Goal: Information Seeking & Learning: Understand process/instructions

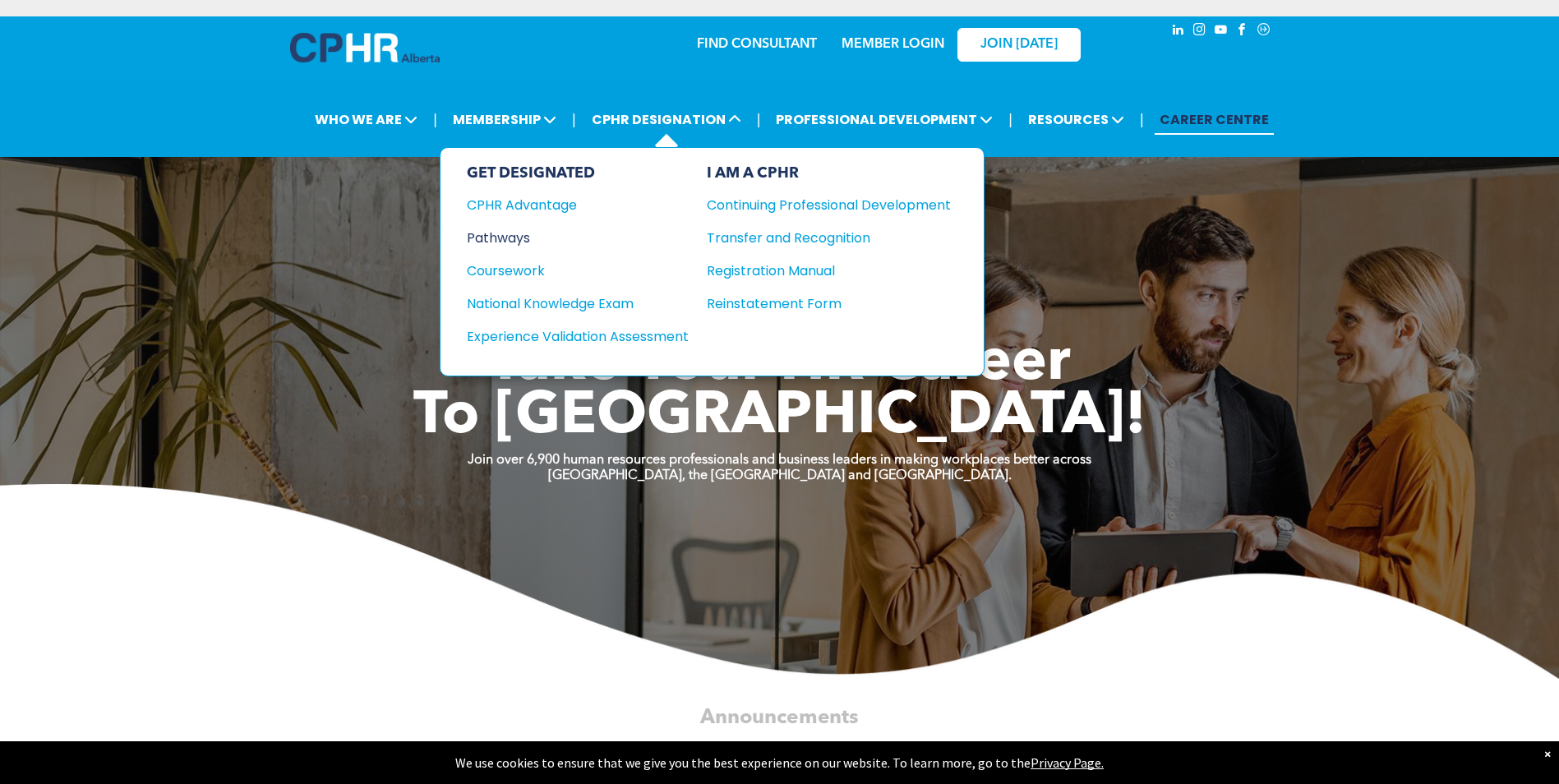
click at [516, 233] on div "Pathways" at bounding box center [567, 237] width 200 height 20
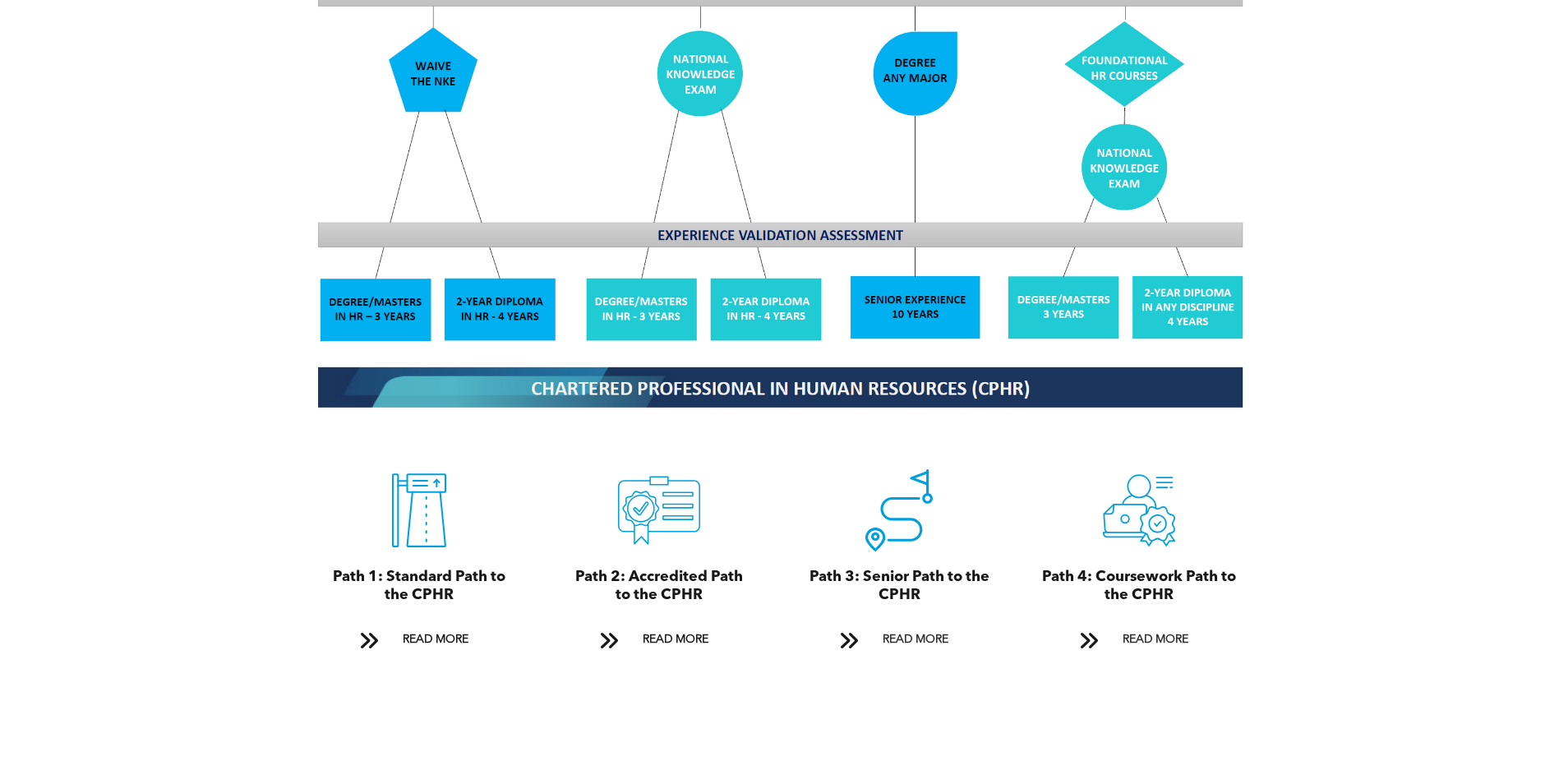
scroll to position [1561, 0]
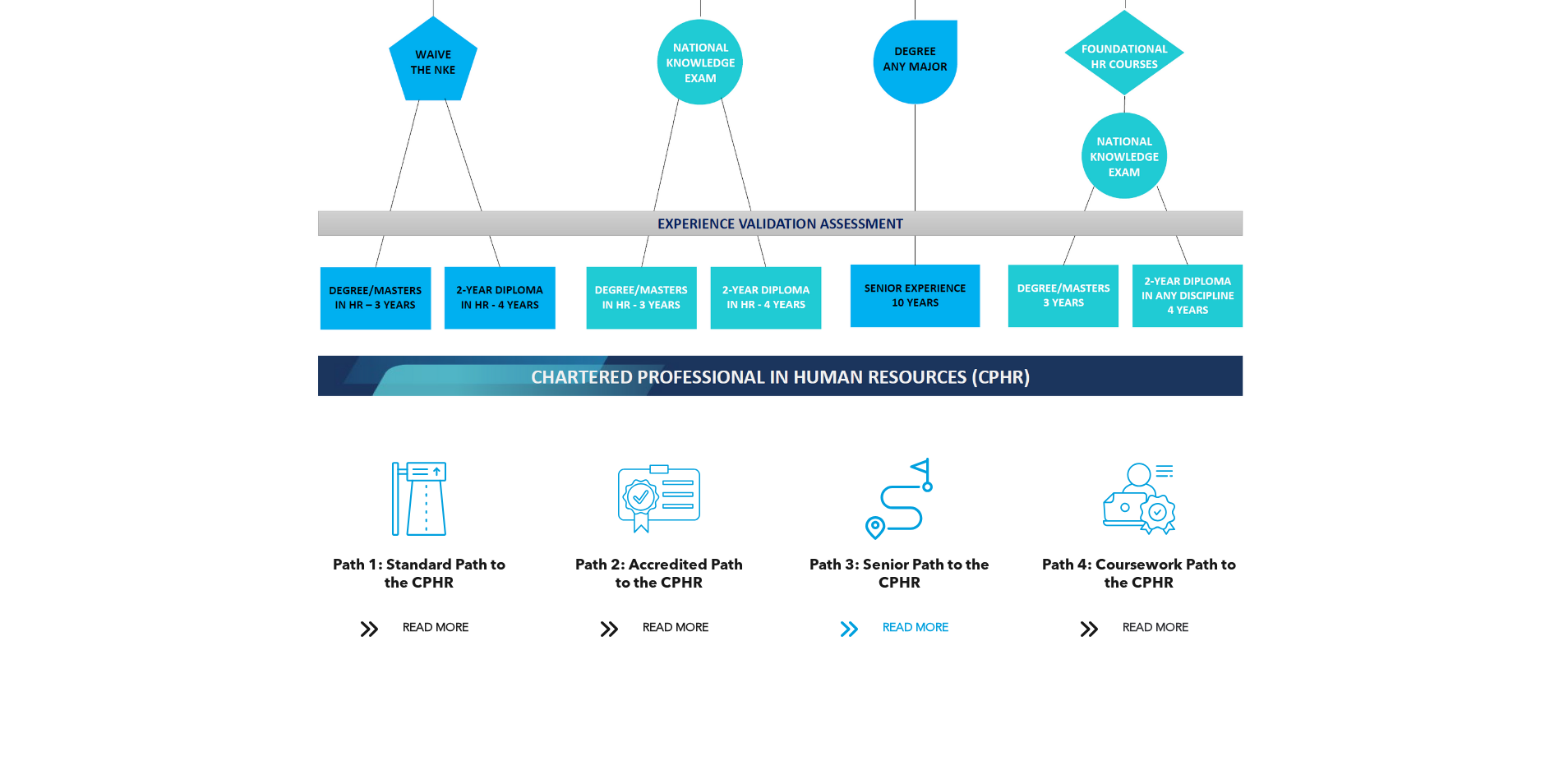
click at [916, 613] on span "READ MORE" at bounding box center [916, 628] width 78 height 31
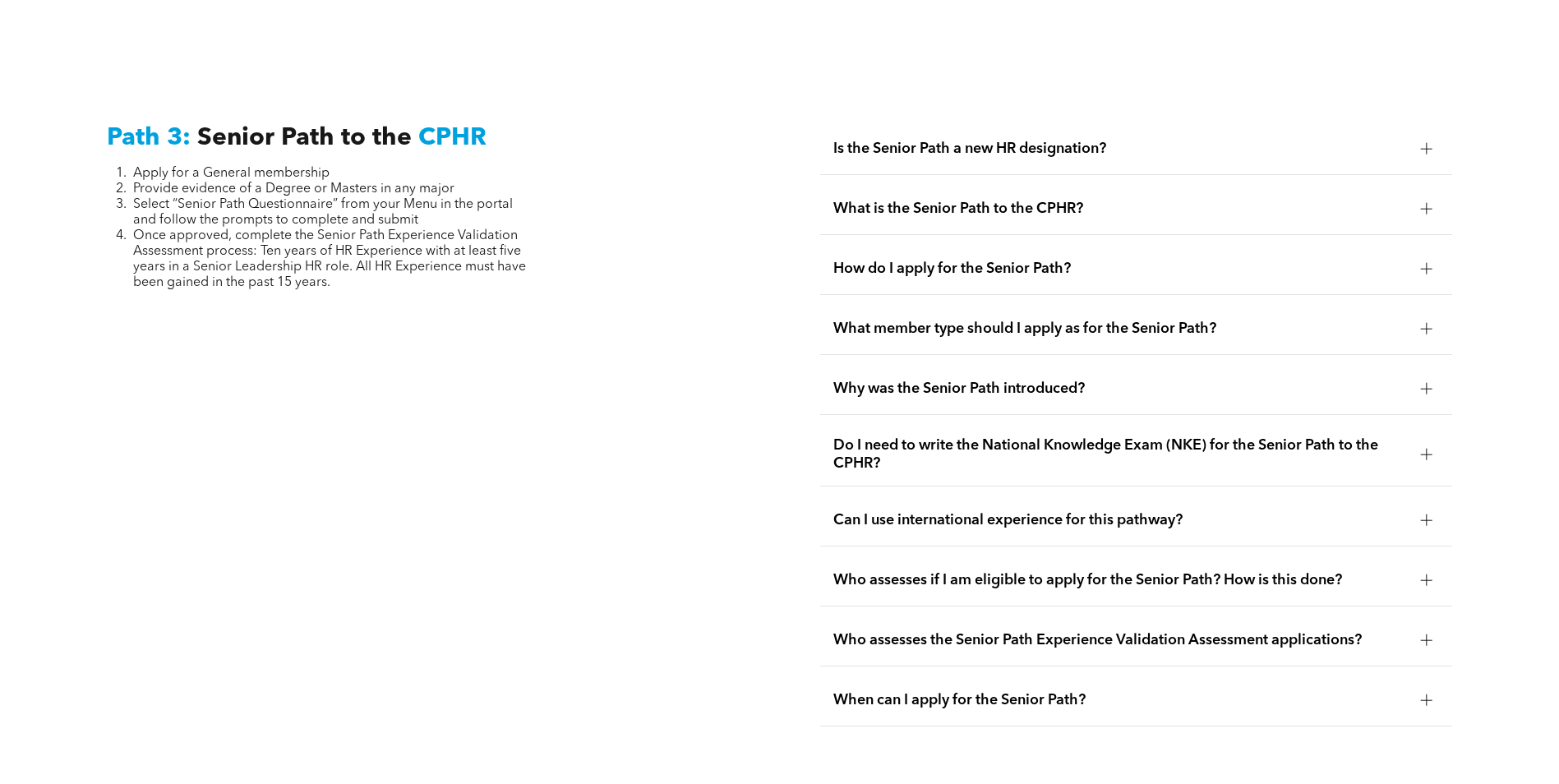
scroll to position [4125, 0]
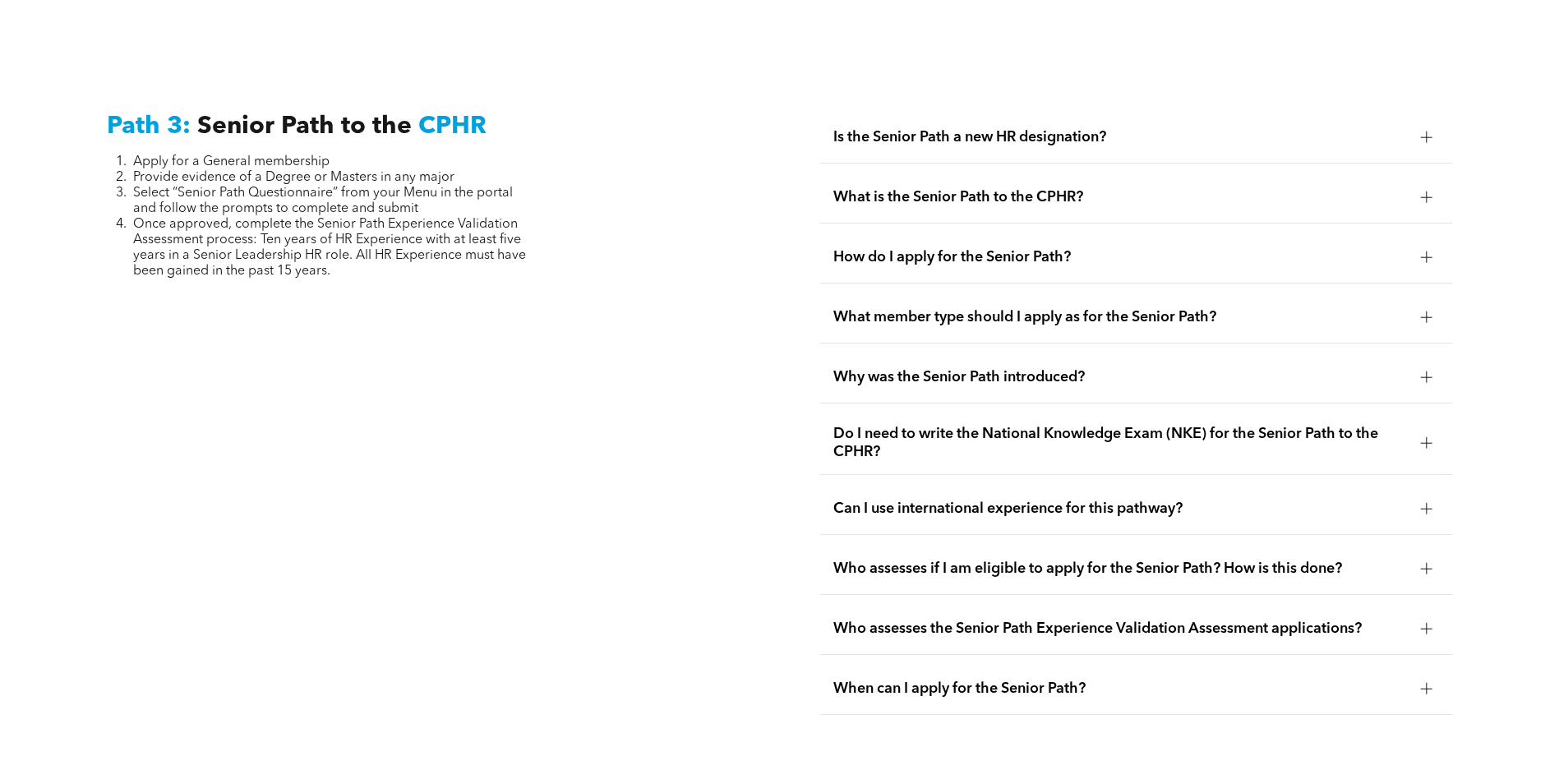
click at [865, 112] on div "Is the Senior Path a new HR designation?" at bounding box center [1136, 137] width 632 height 52
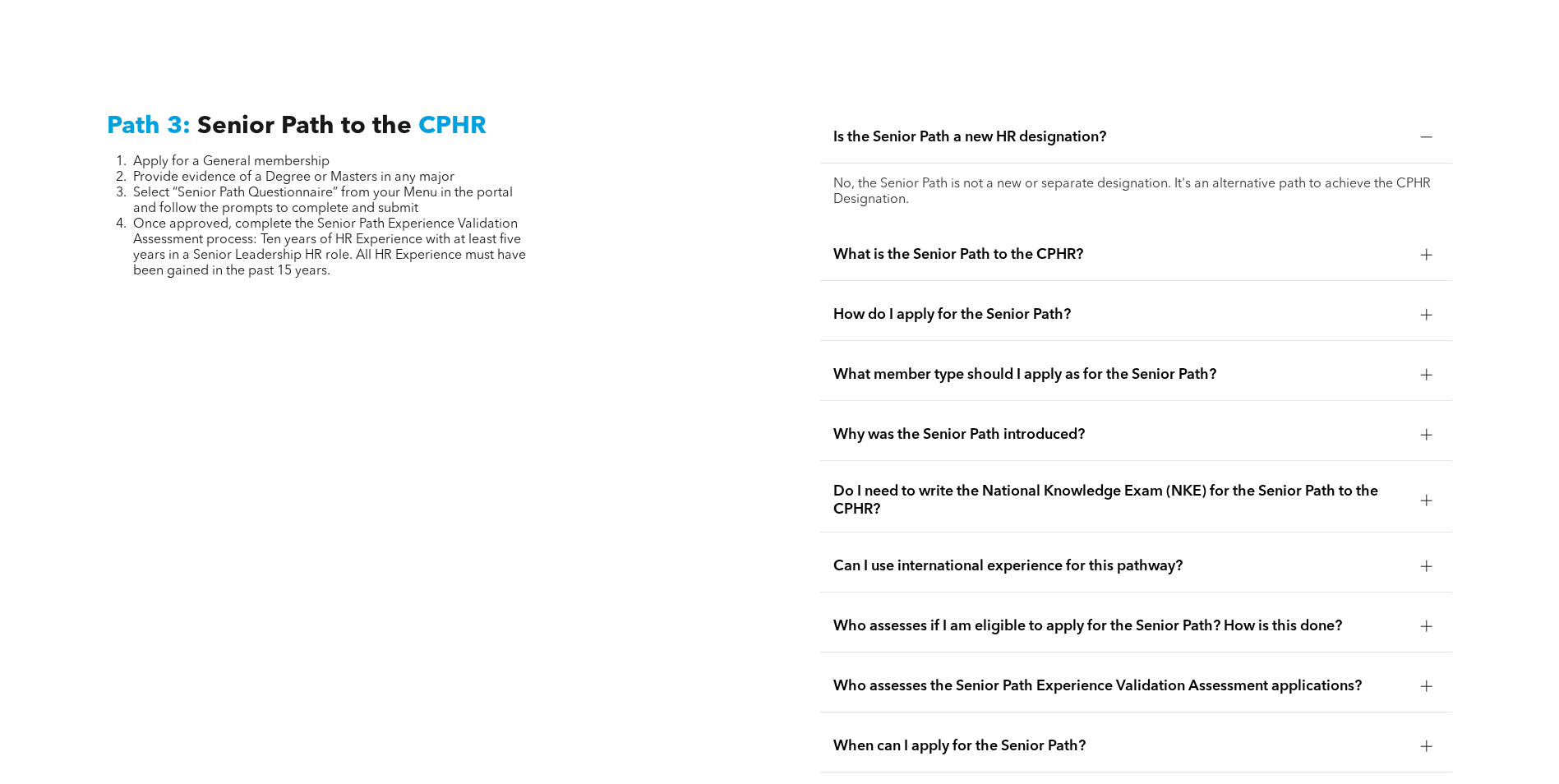
click at [935, 425] on span "Why was the Senior Path introduced?" at bounding box center [1121, 434] width 575 height 18
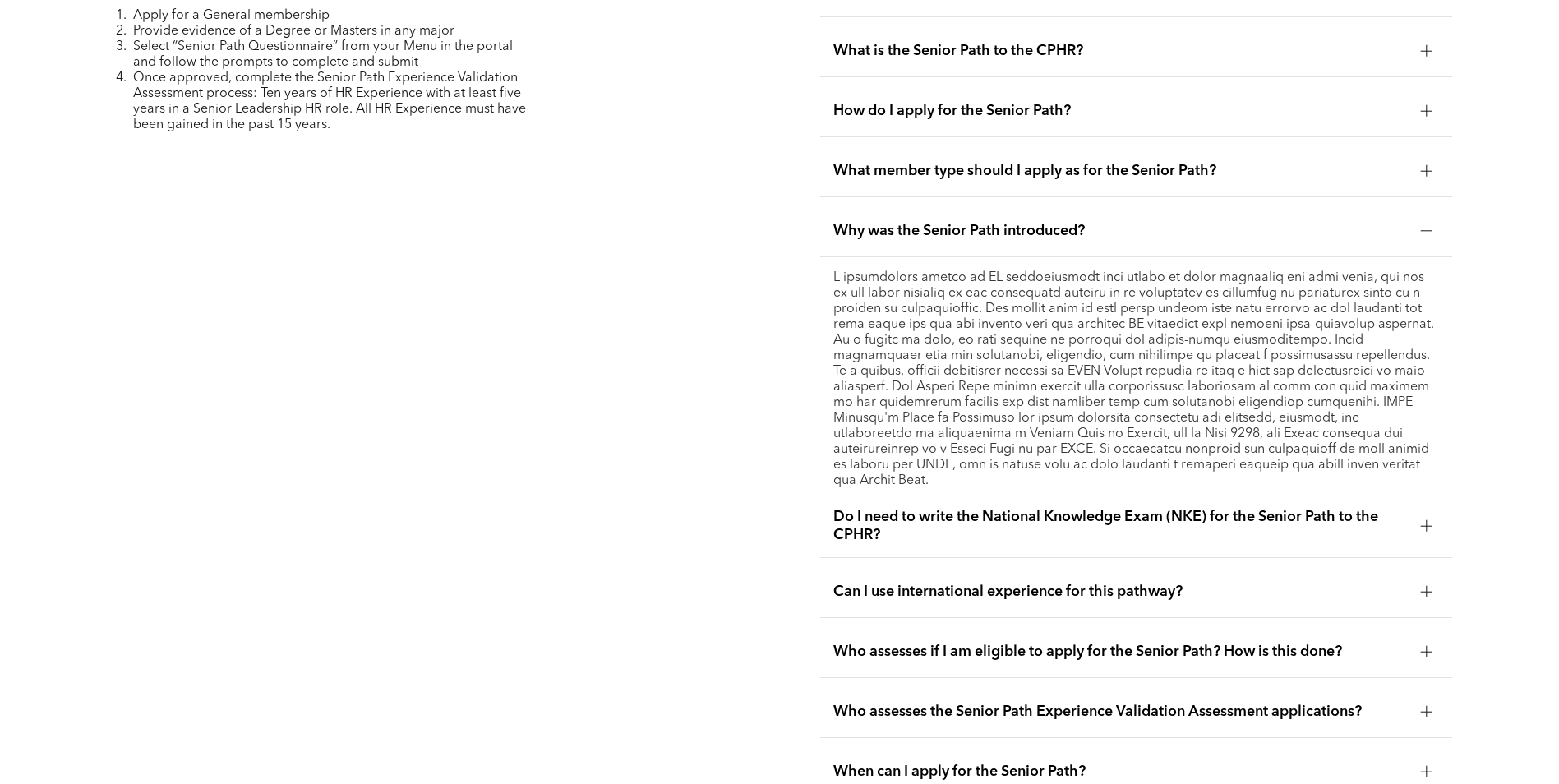
scroll to position [4290, 0]
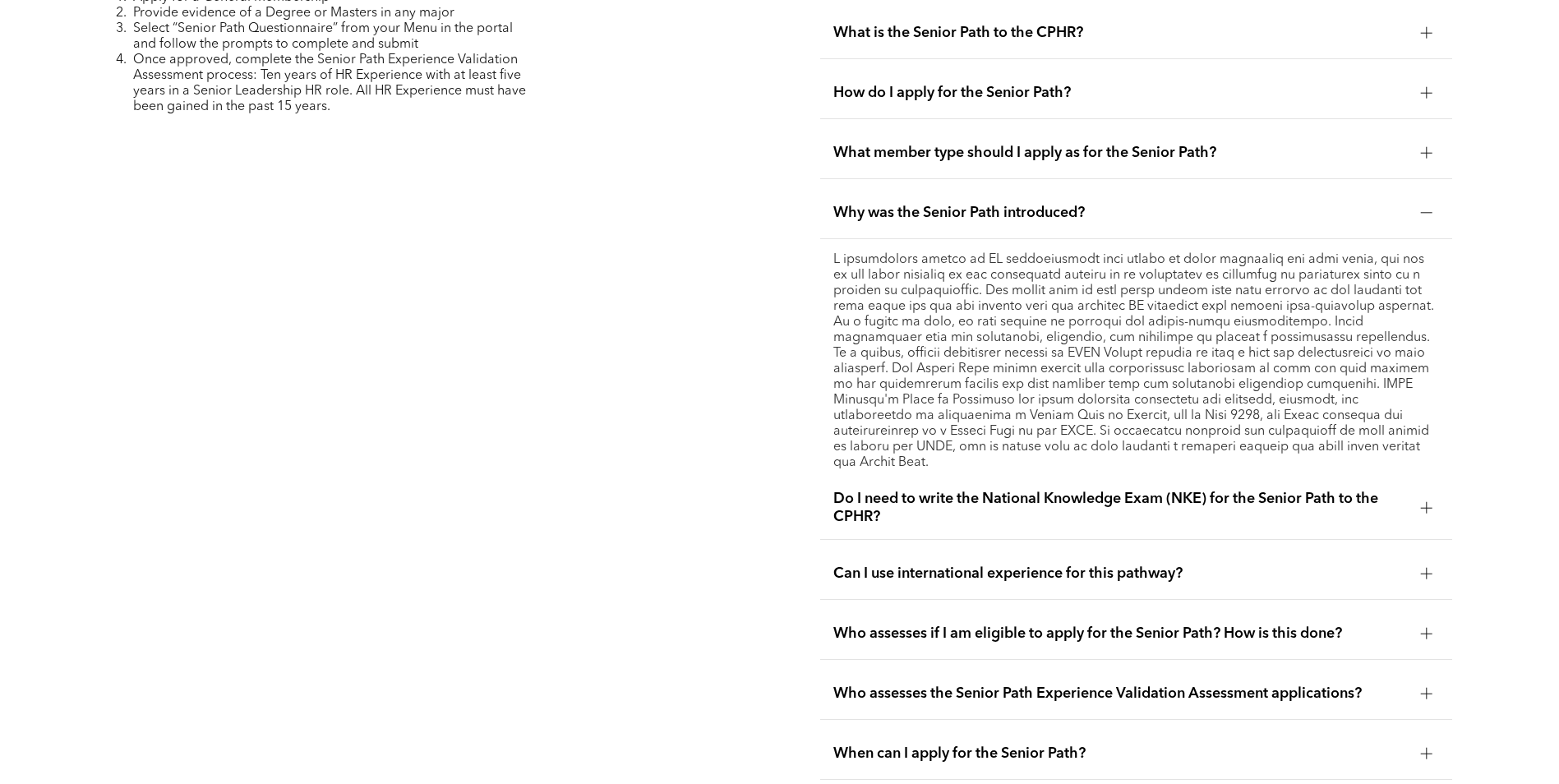
click at [959, 684] on span "Who assesses the Senior Path Experience Validation Assessment applications?" at bounding box center [1121, 693] width 575 height 18
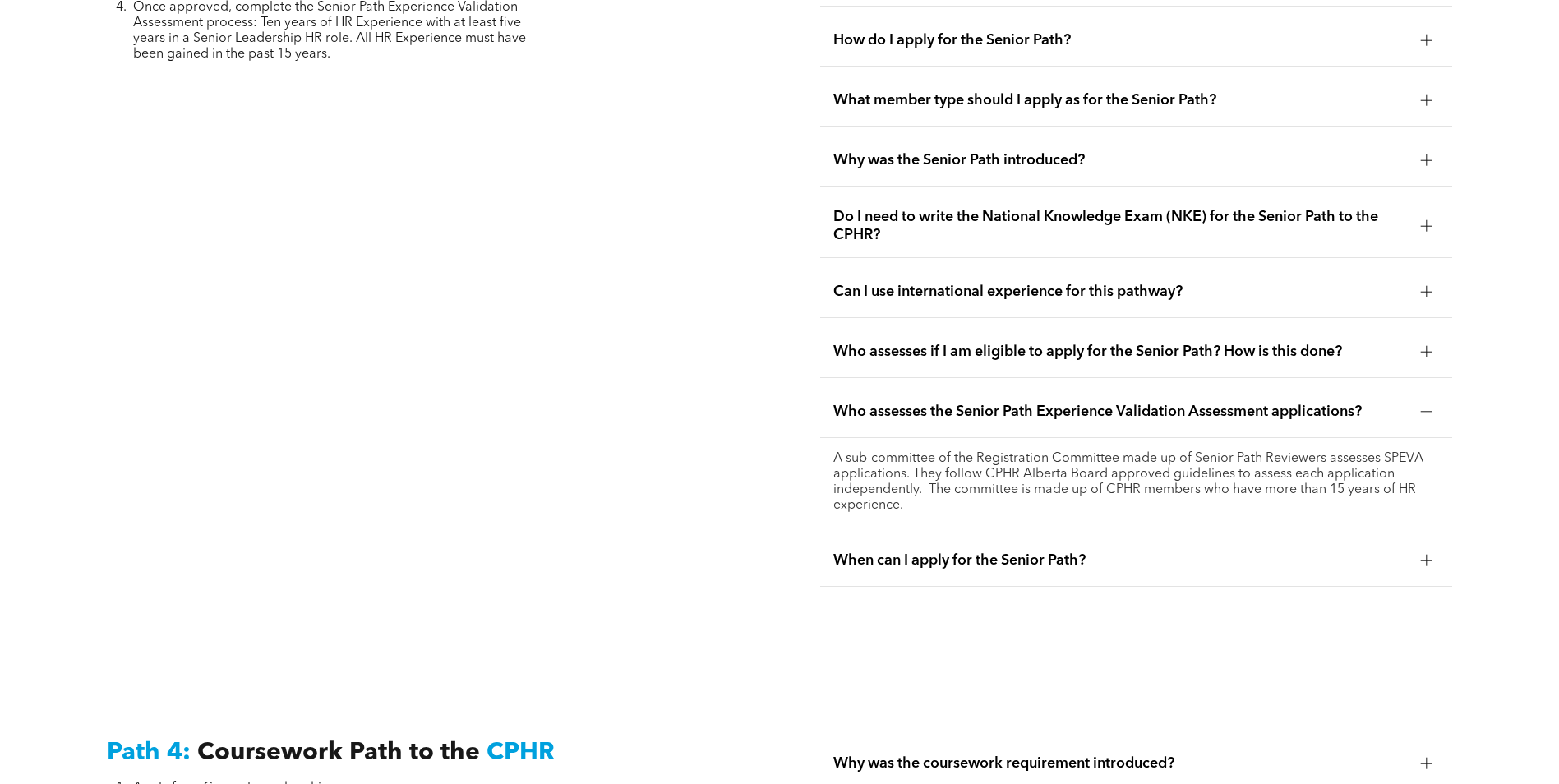
scroll to position [4372, 0]
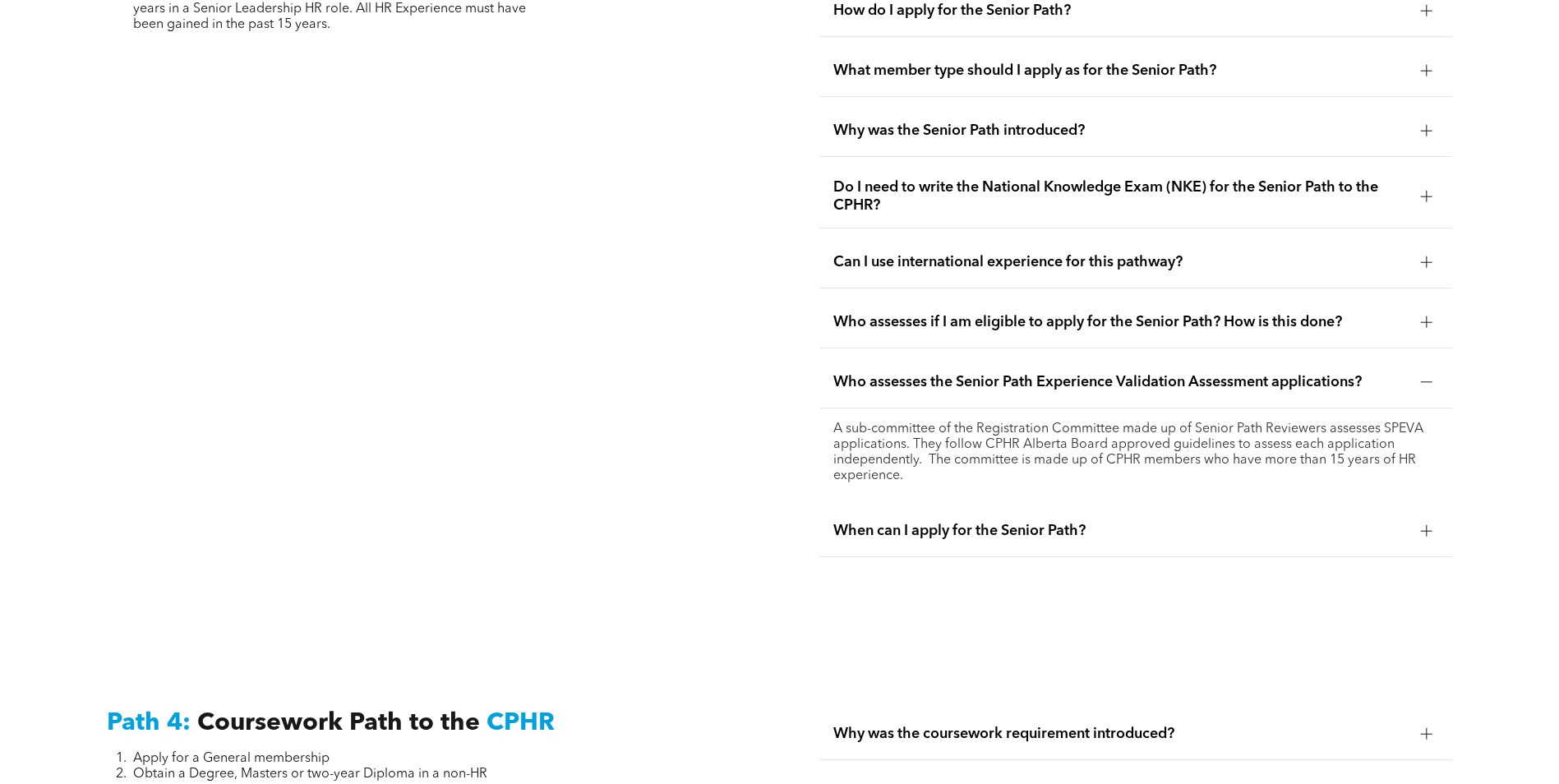
click at [998, 521] on span "When can I apply for the Senior Path?" at bounding box center [1121, 530] width 575 height 18
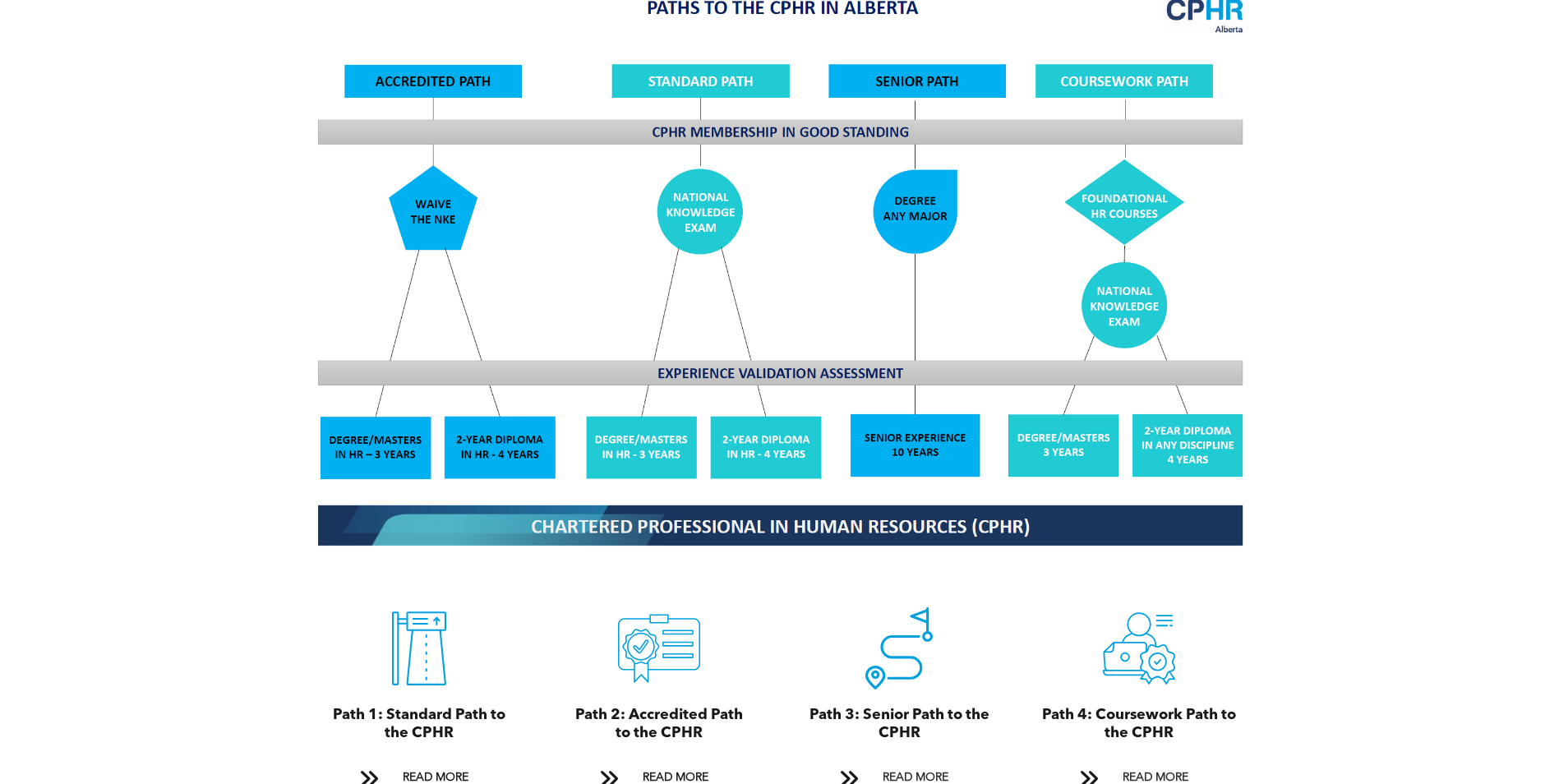
scroll to position [1494, 0]
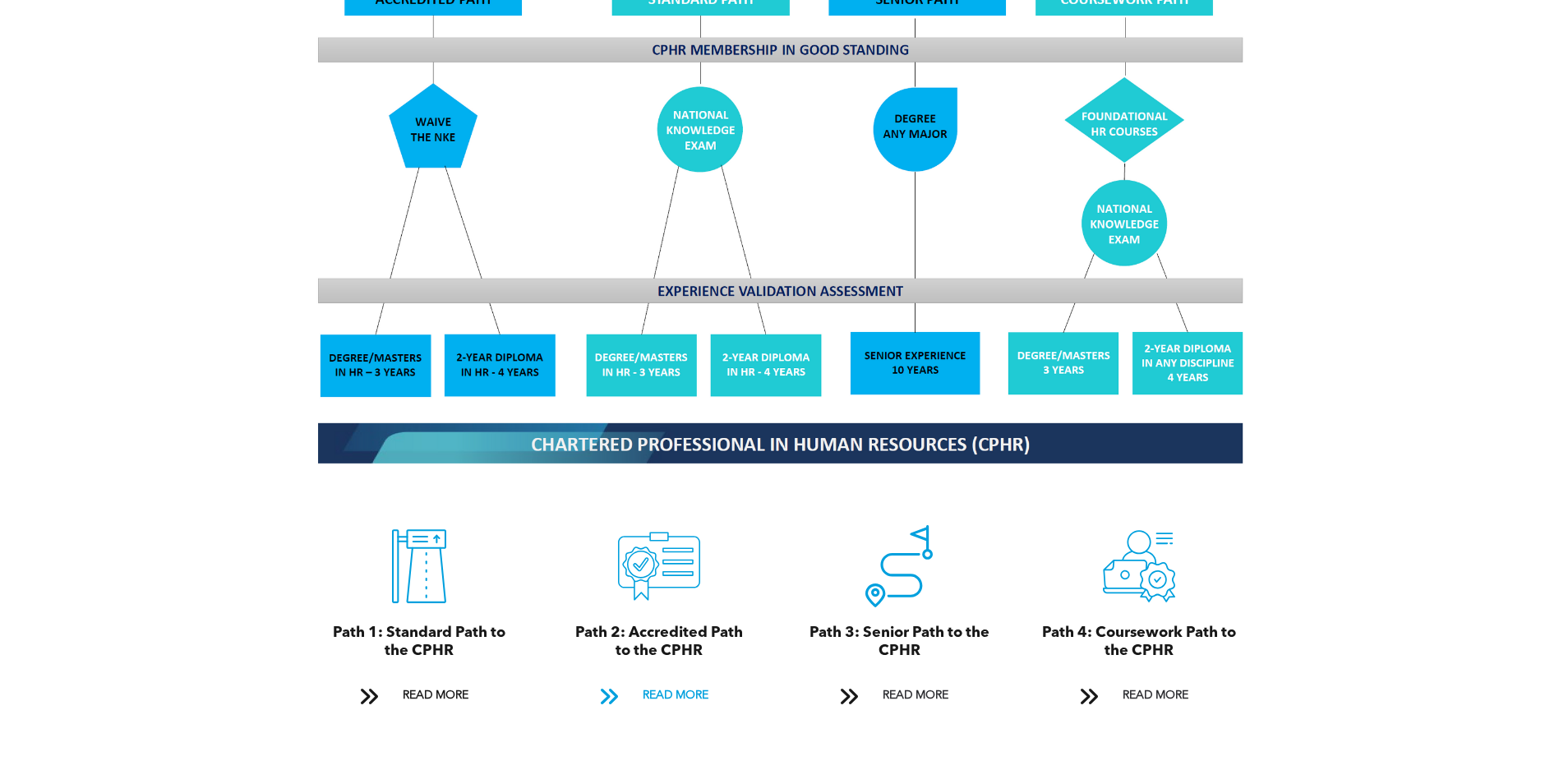
click at [672, 680] on span "READ MORE" at bounding box center [676, 695] width 78 height 31
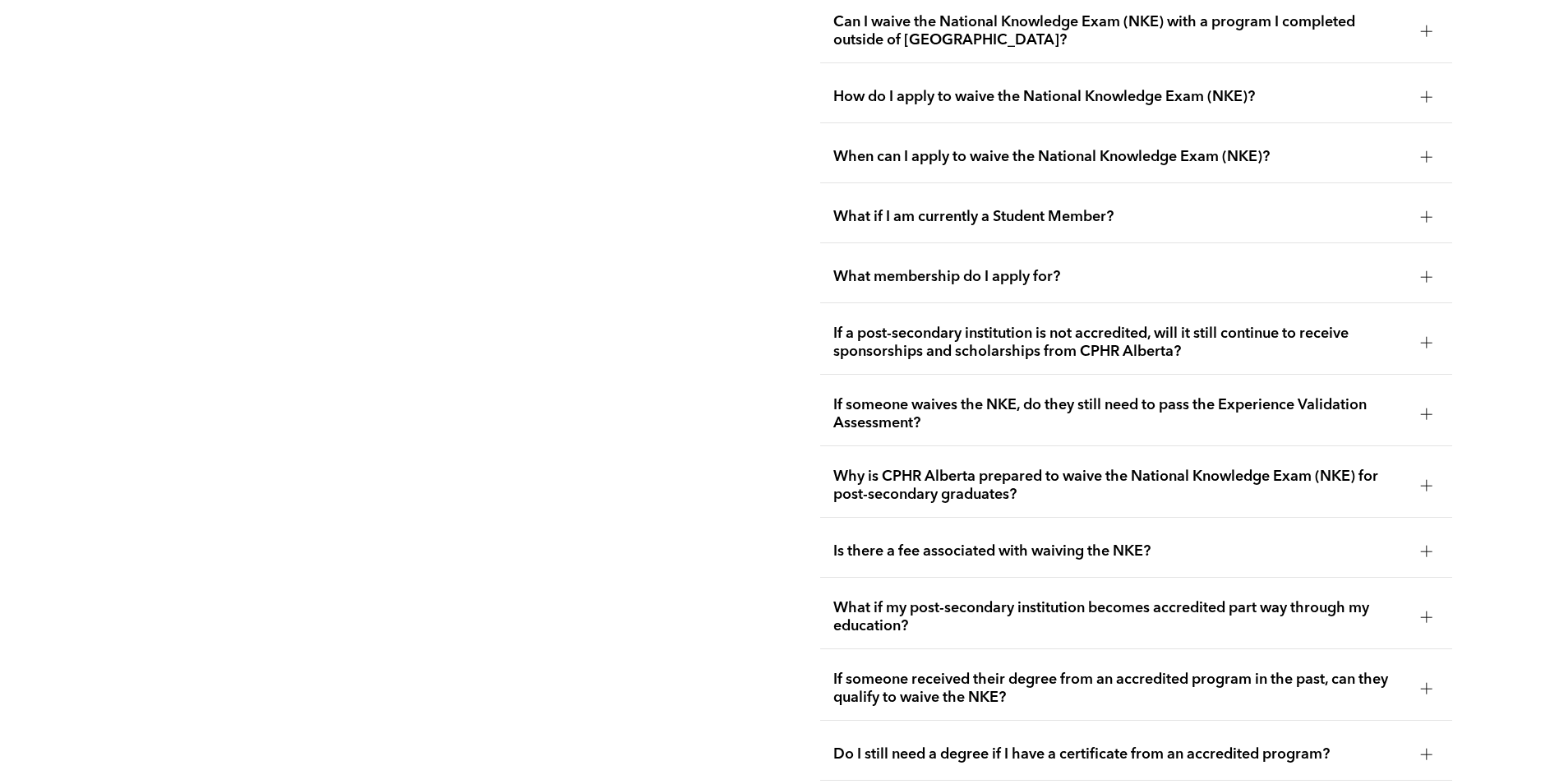
scroll to position [2931, 0]
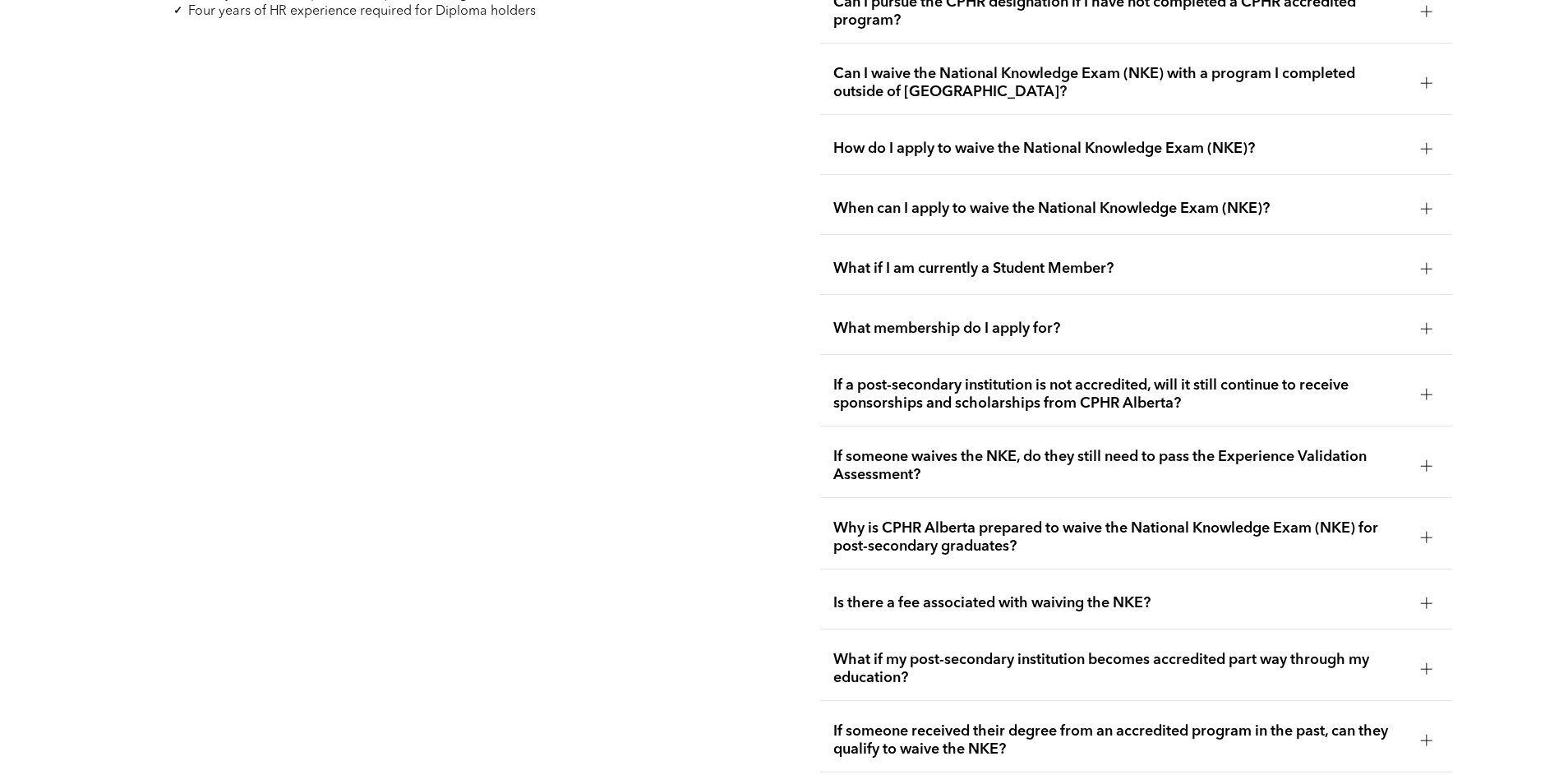
click at [1027, 447] on span "If someone waives the NKE, do they still need to pass the Experience Validation…" at bounding box center [1121, 465] width 575 height 36
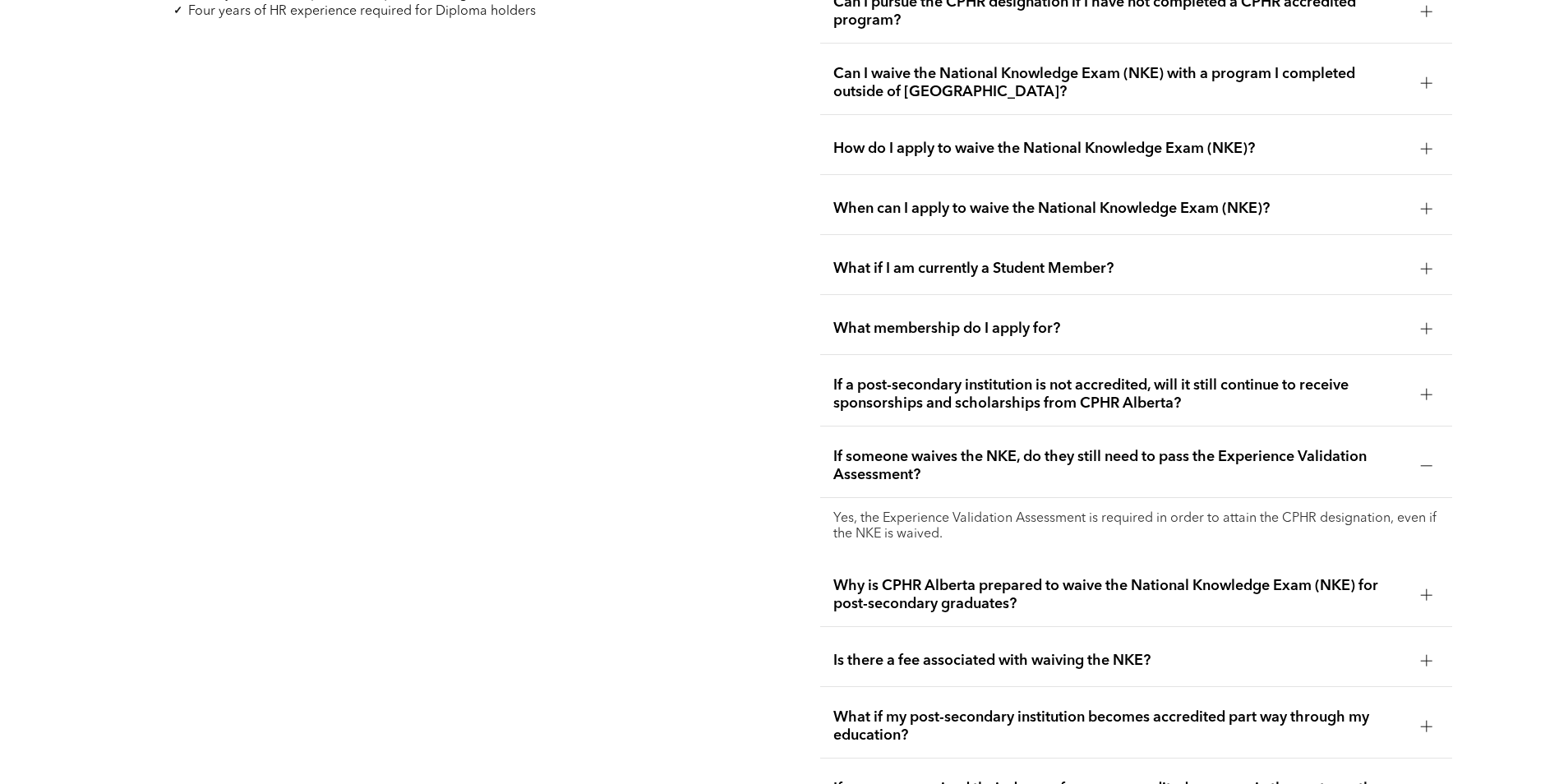
click at [992, 577] on span "Why is CPHR Alberta prepared to waive the National Knowledge Exam (NKE) for pos…" at bounding box center [1121, 595] width 575 height 36
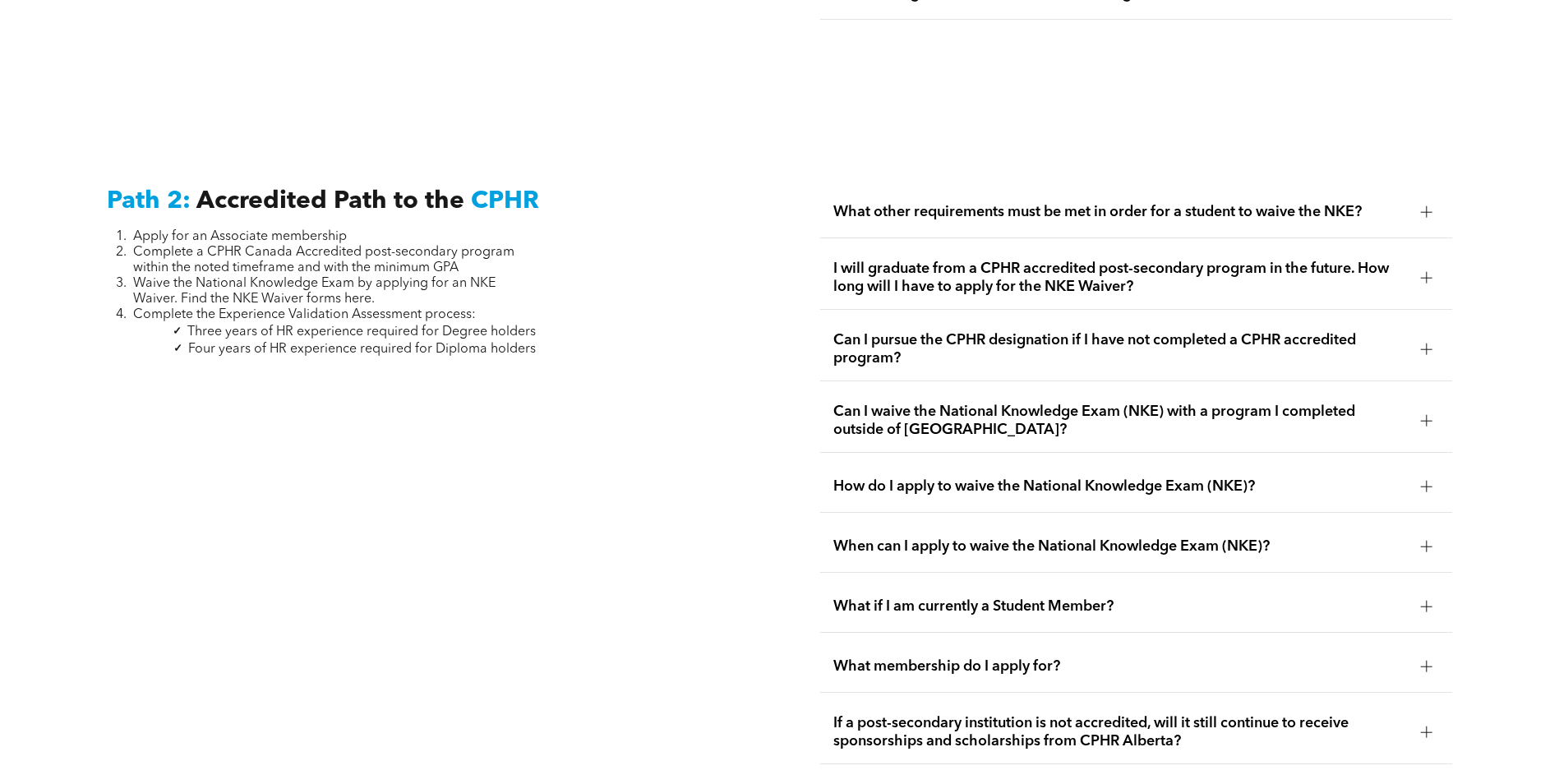
scroll to position [2602, 0]
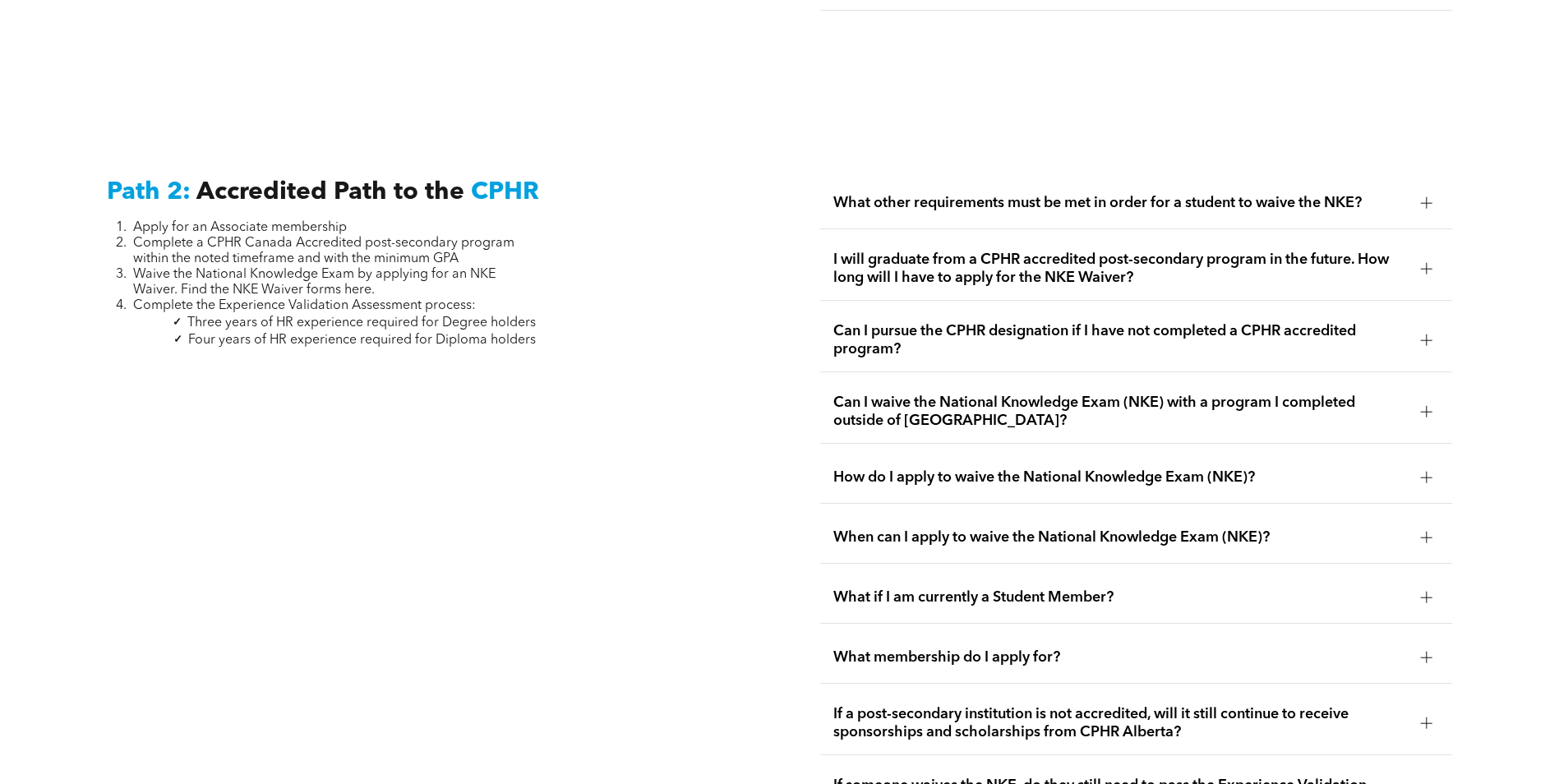
click at [935, 322] on span "Can I pursue the CPHR designation if I have not completed a CPHR accredited pro…" at bounding box center [1121, 340] width 575 height 36
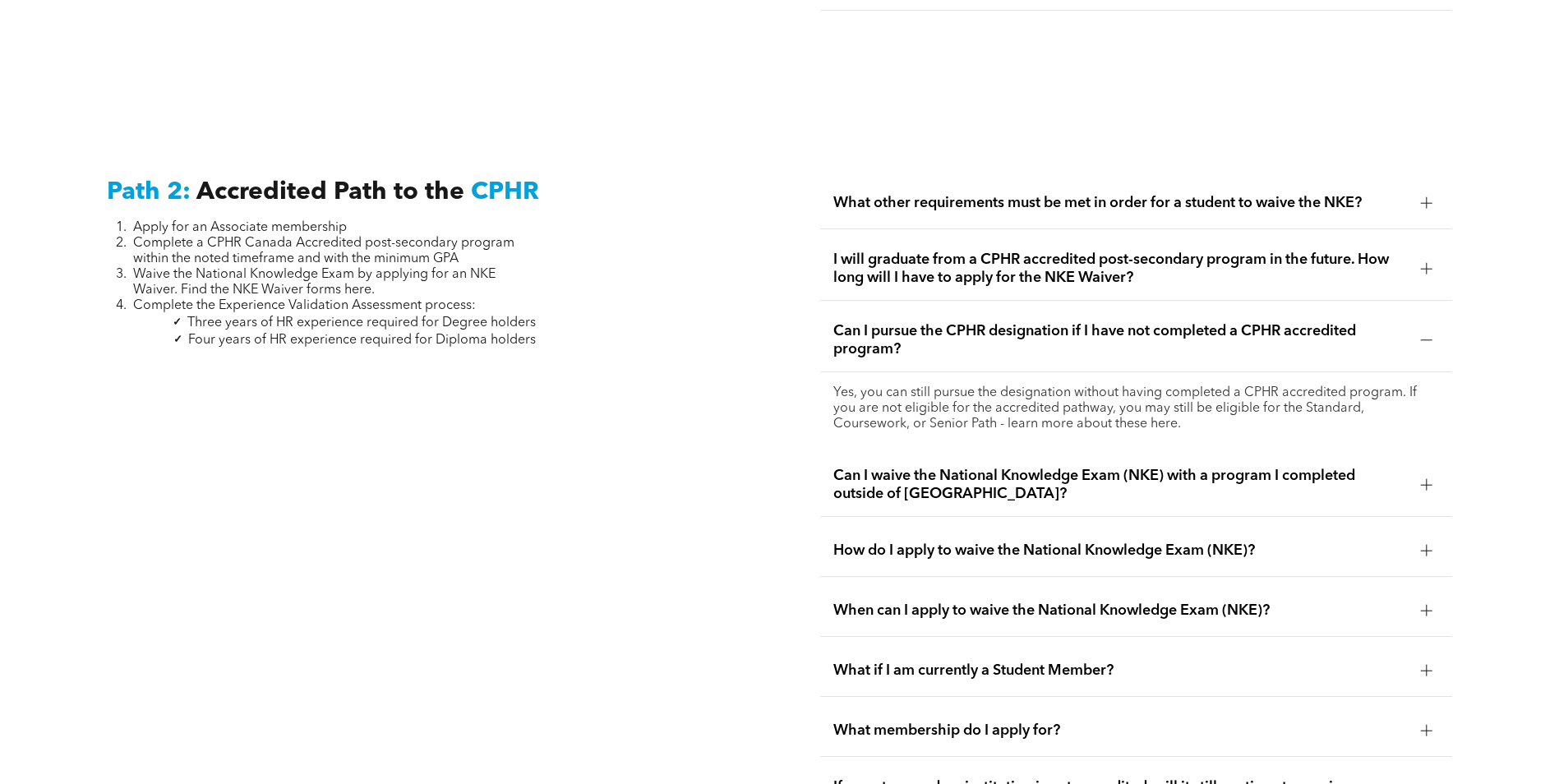
click at [881, 467] on span "Can I waive the National Knowledge Exam (NKE) with a program I completed outsid…" at bounding box center [1121, 484] width 575 height 36
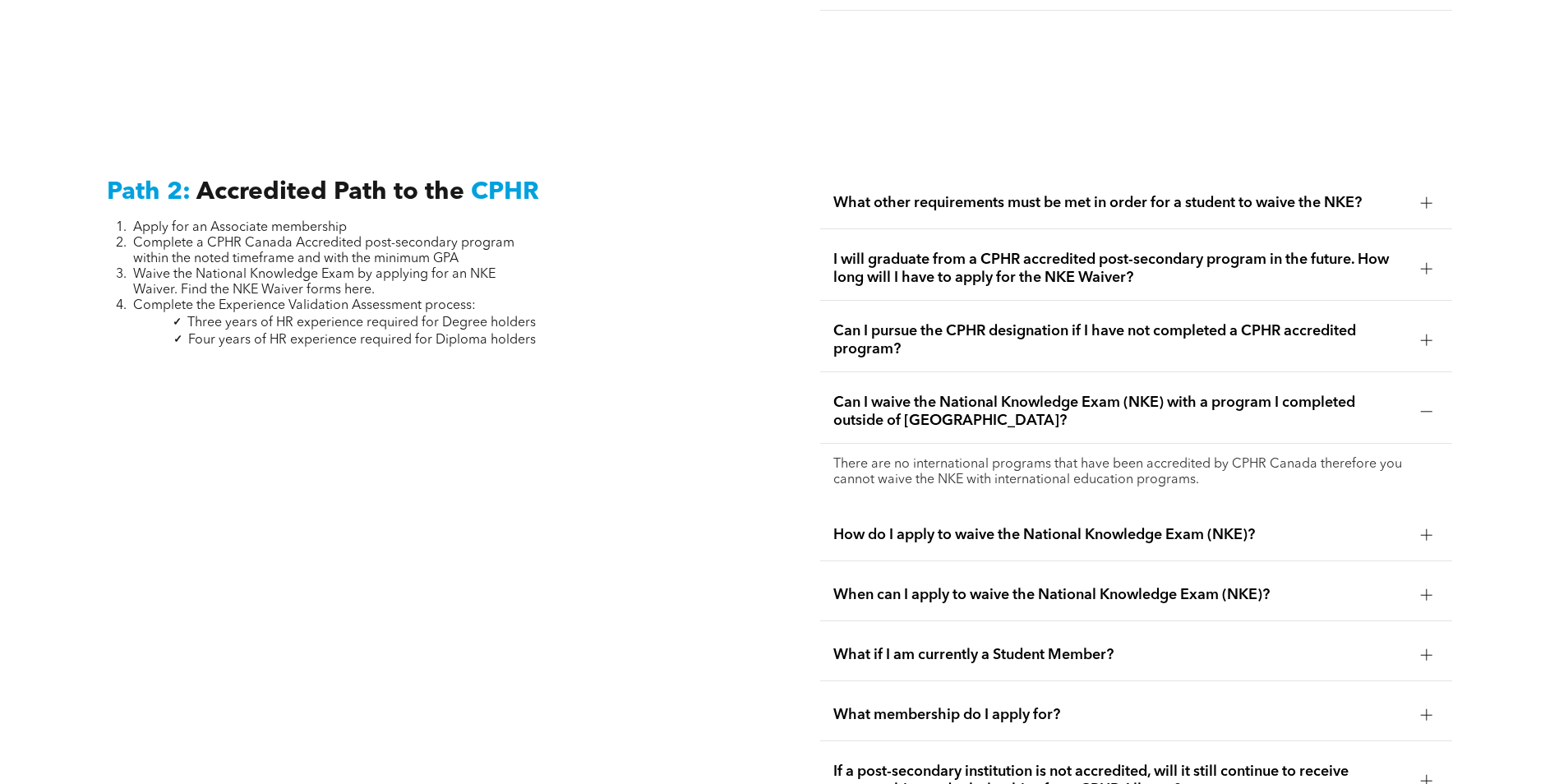
click at [923, 526] on span "How do I apply to waive the National Knowledge Exam (NKE)?" at bounding box center [1121, 535] width 575 height 18
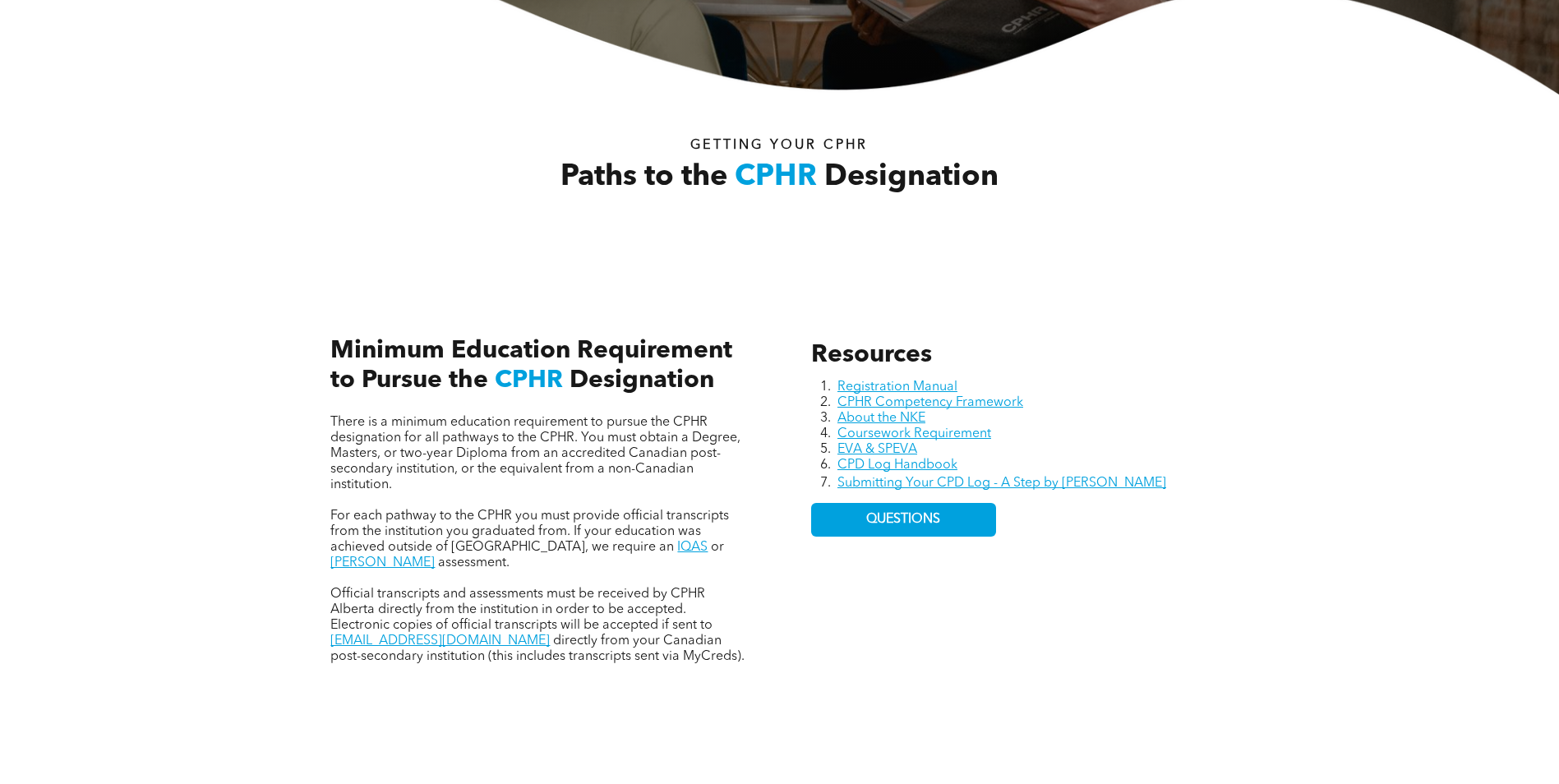
scroll to position [537, 0]
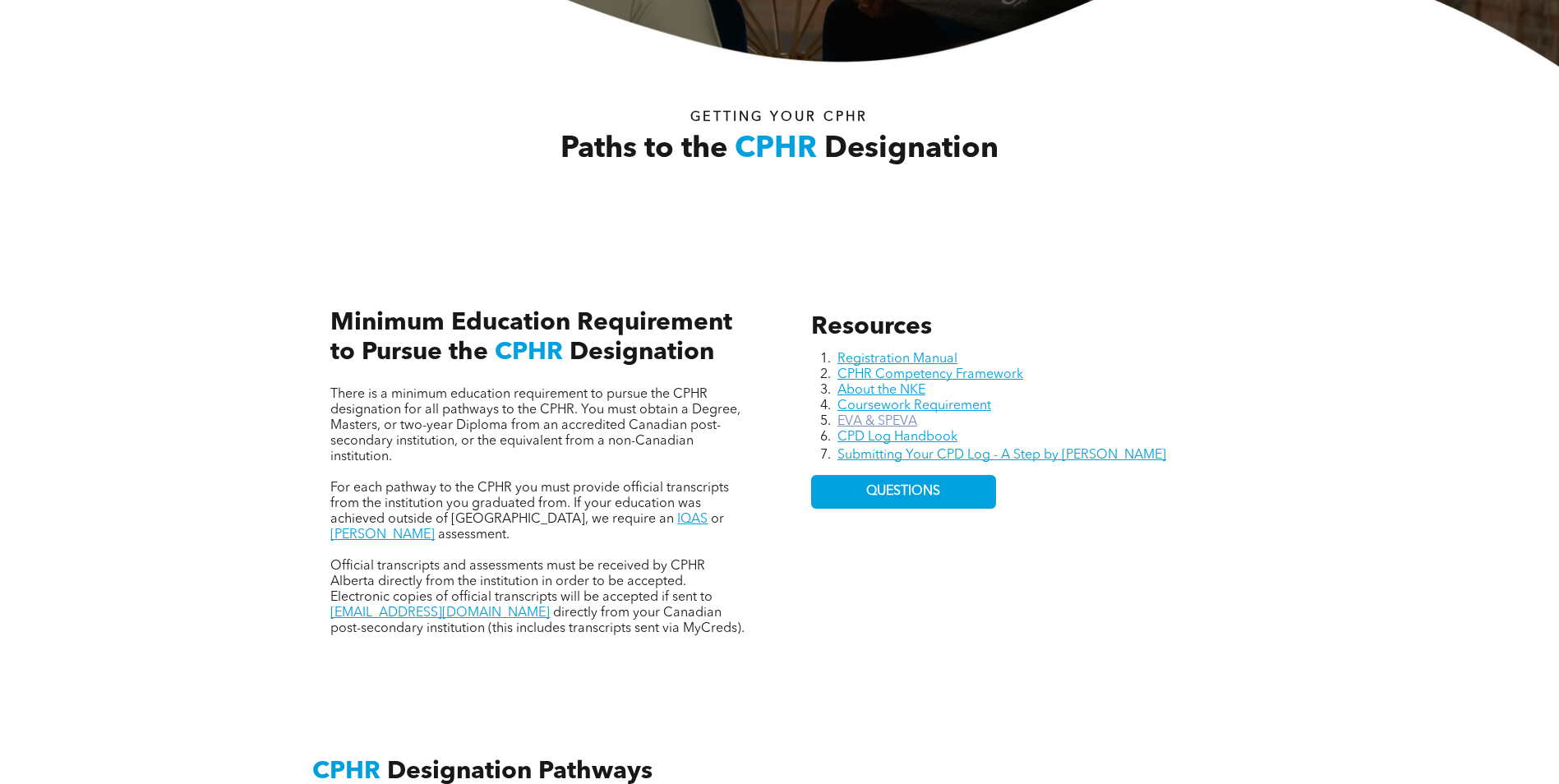
click at [884, 418] on link "EVA & SPEVA" at bounding box center [877, 421] width 79 height 13
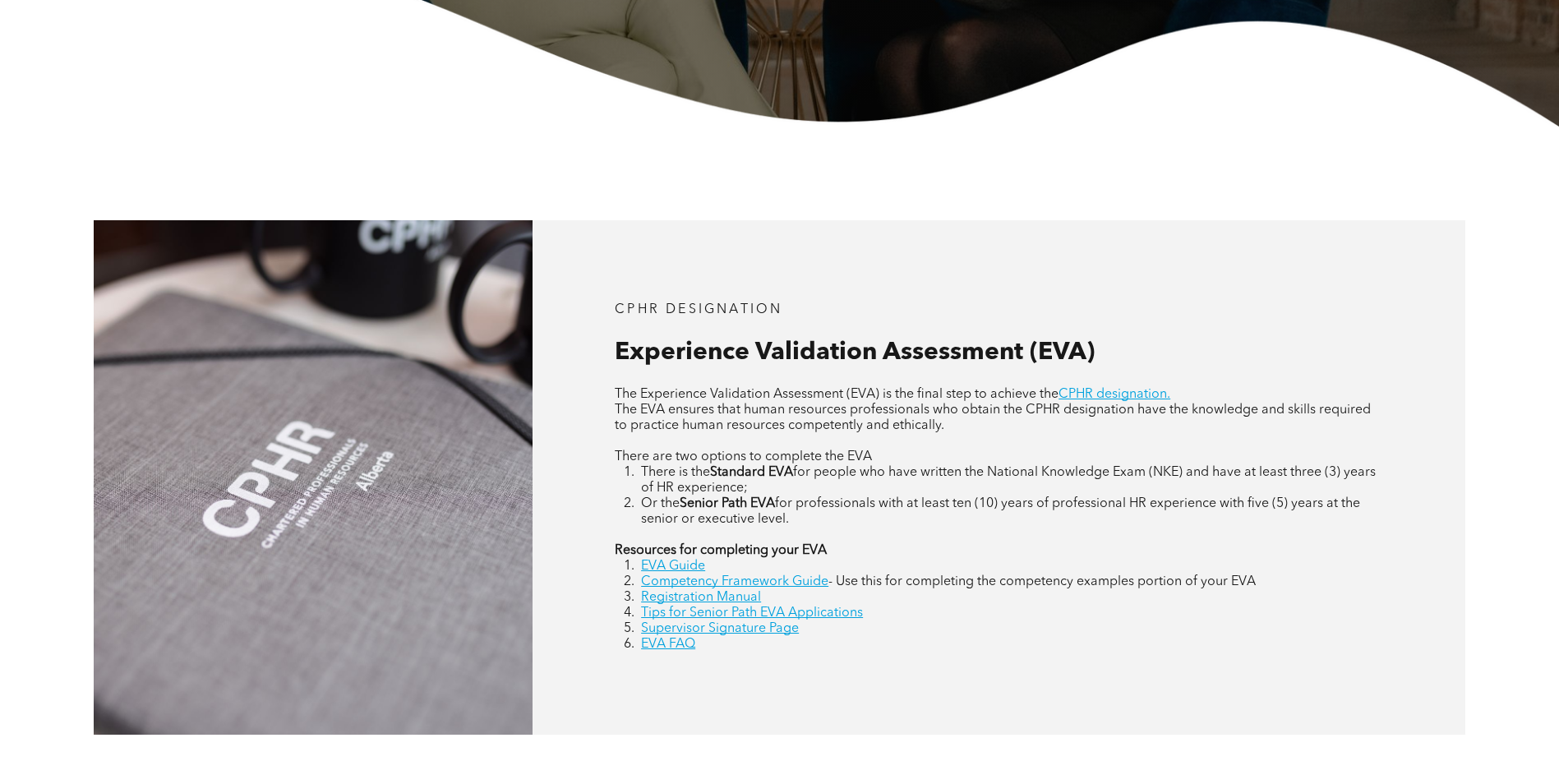
scroll to position [575, 0]
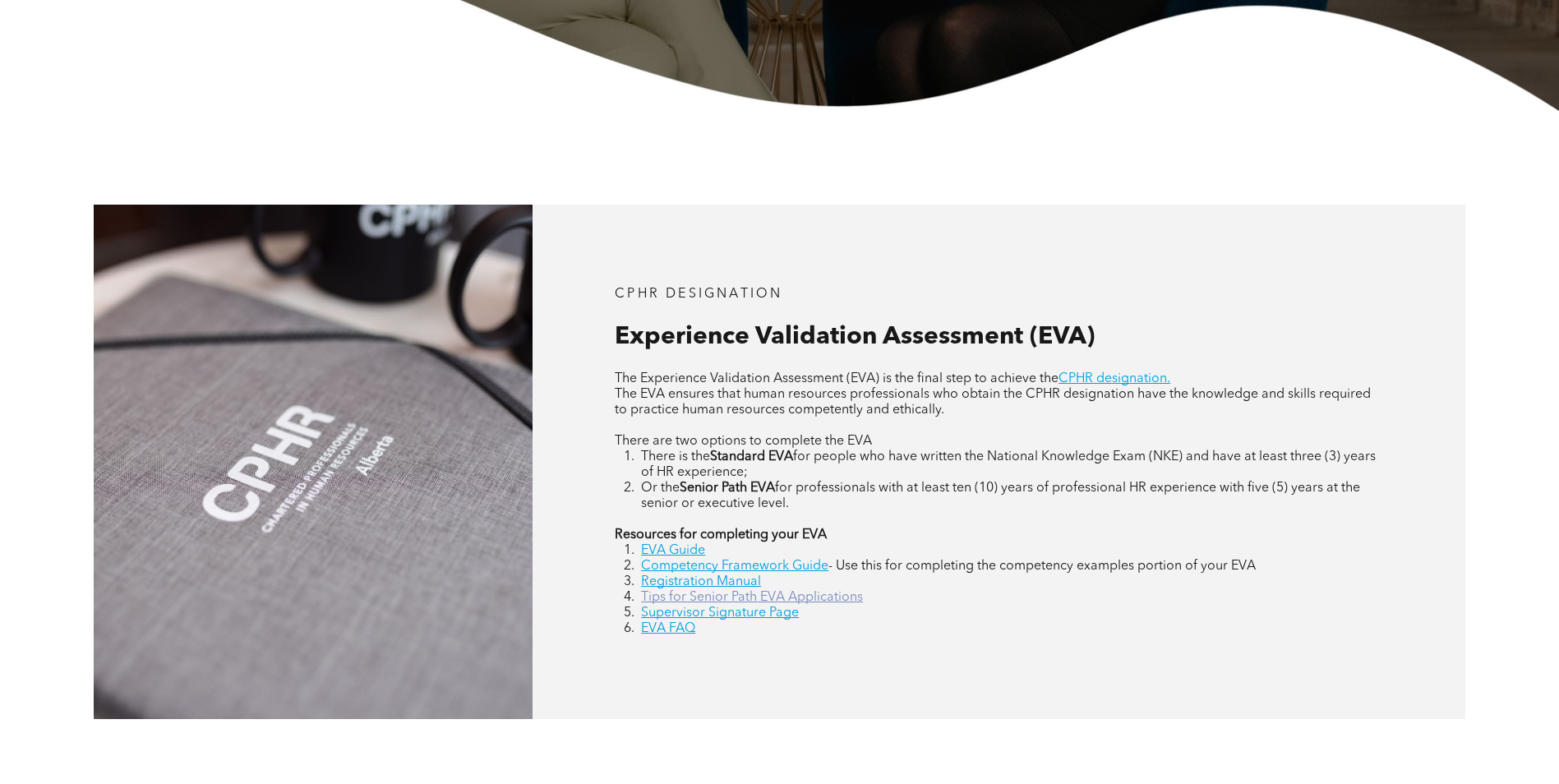
click at [819, 600] on link "Tips for Senior Path EVA Applications" at bounding box center [753, 597] width 222 height 13
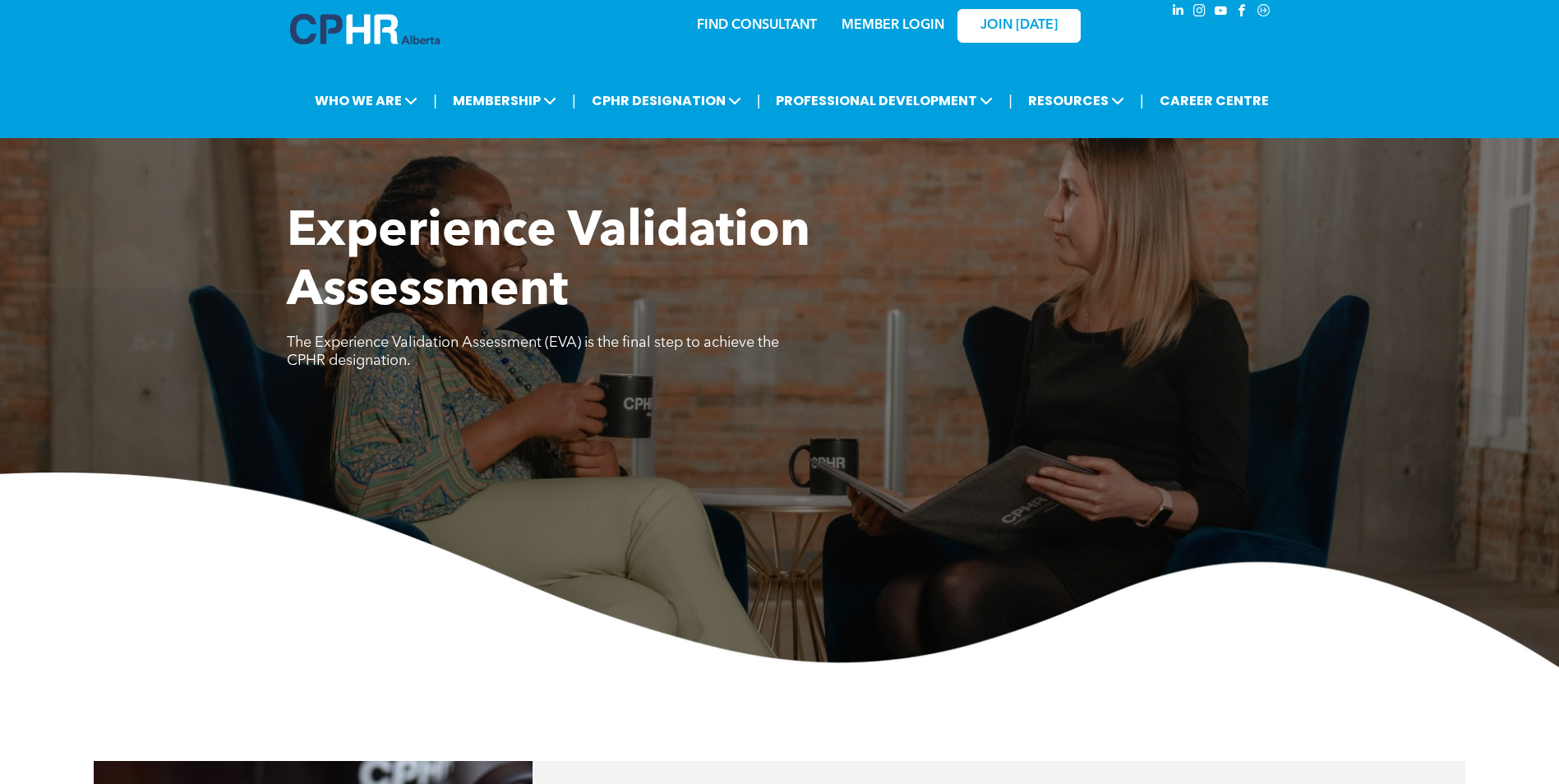
scroll to position [0, 0]
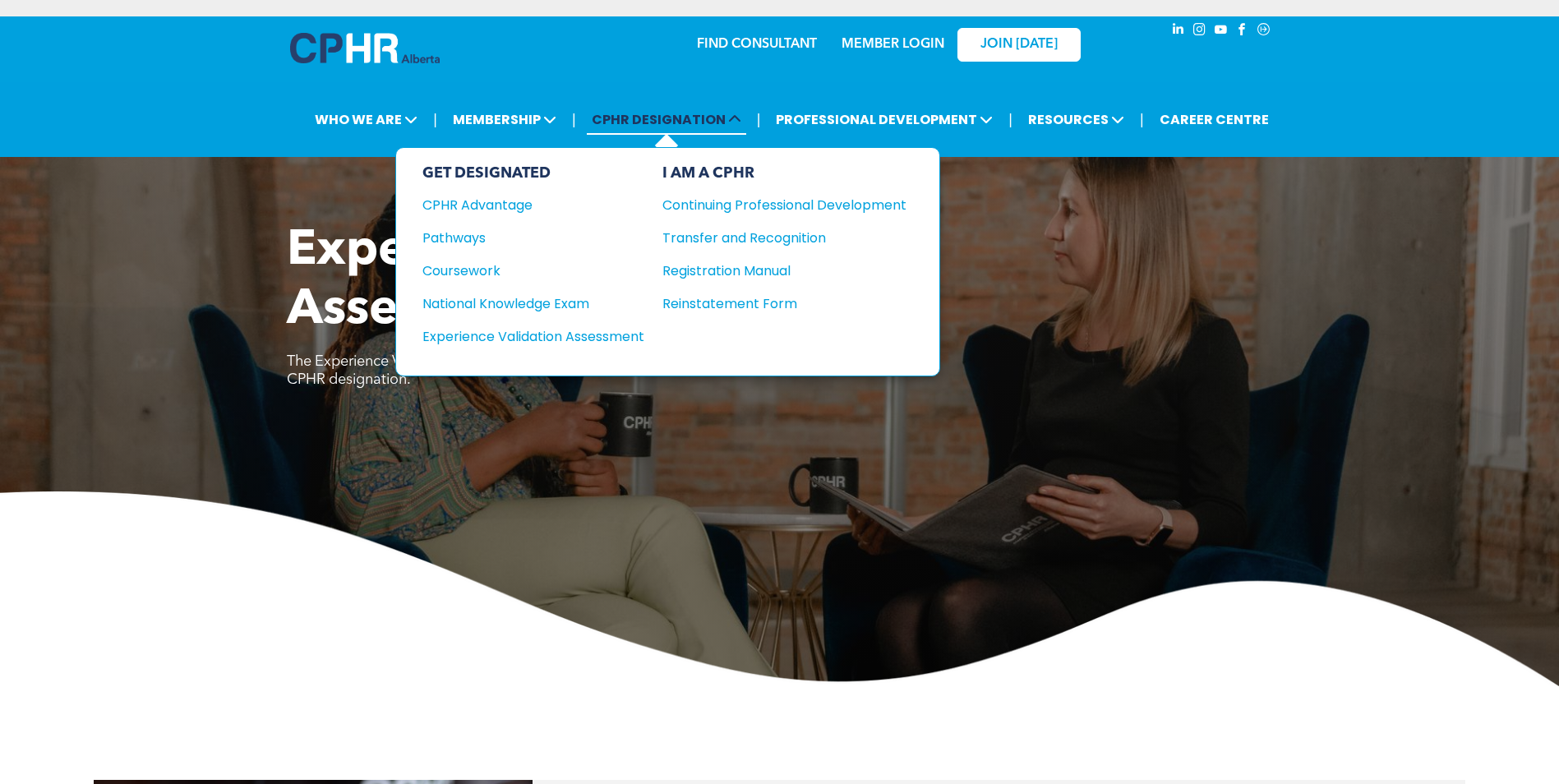
click at [655, 122] on span "CPHR DESIGNATION" at bounding box center [666, 119] width 160 height 31
click at [468, 300] on div "National Knowledge Exam" at bounding box center [522, 303] width 200 height 20
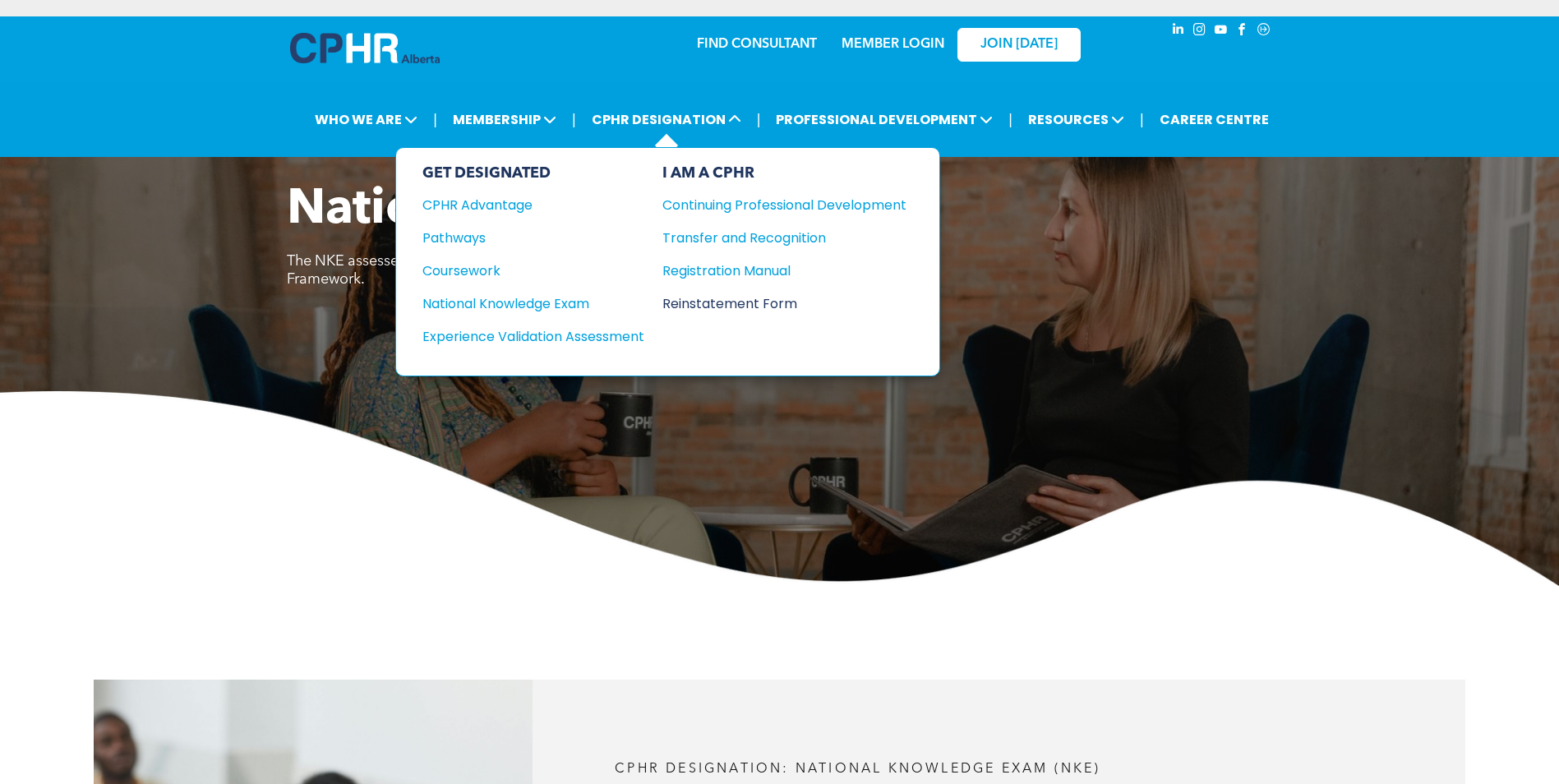
click at [702, 300] on div "Reinstatement Form" at bounding box center [772, 303] width 219 height 20
